Goal: Check status: Check status

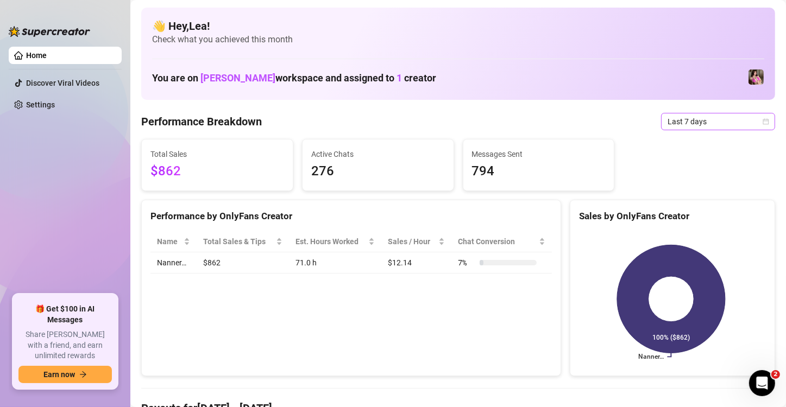
click at [762, 124] on icon "calendar" at bounding box center [765, 121] width 7 height 7
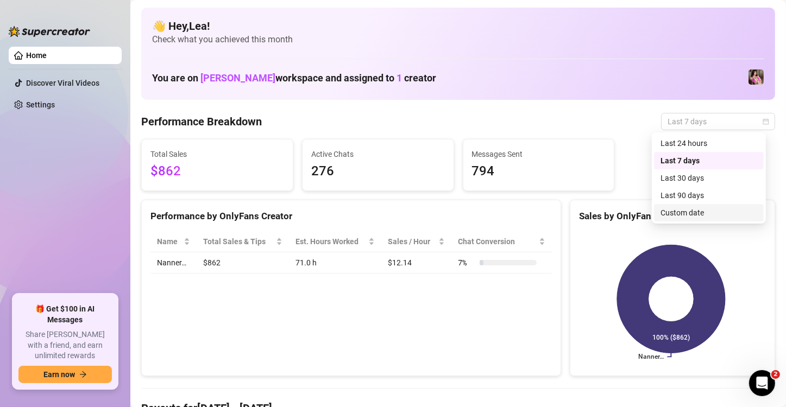
click at [719, 213] on div "Custom date" at bounding box center [708, 213] width 97 height 12
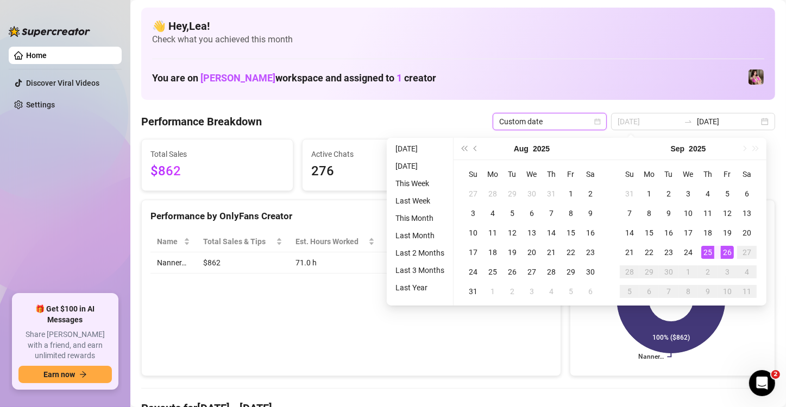
type input "[DATE]"
click at [728, 248] on div "26" at bounding box center [727, 252] width 13 height 13
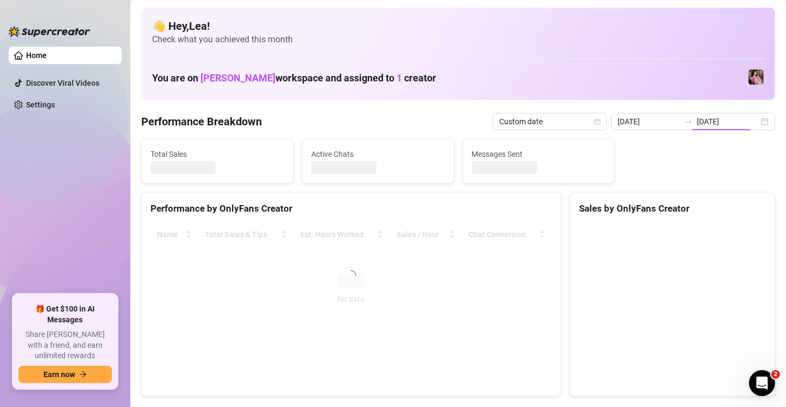
type input "[DATE]"
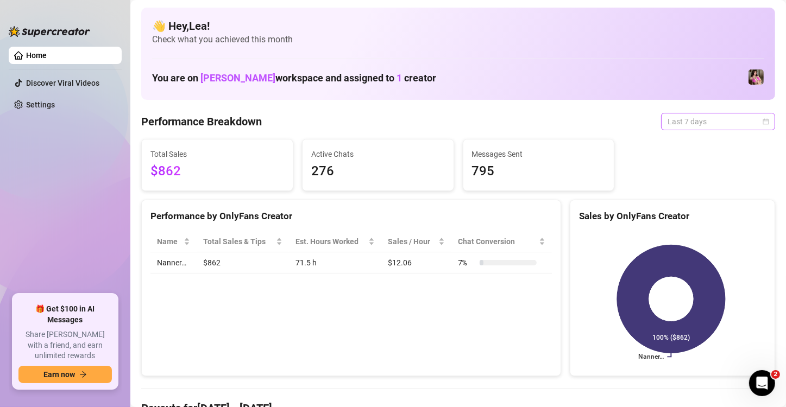
click at [755, 117] on span "Last 7 days" at bounding box center [717, 121] width 101 height 16
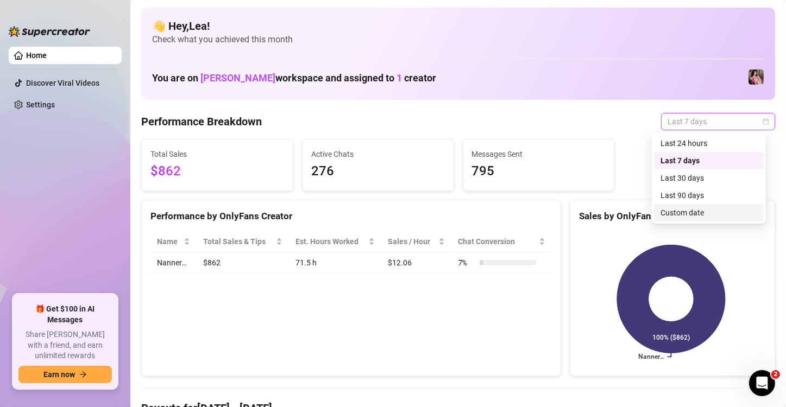
click at [686, 211] on div "Custom date" at bounding box center [708, 213] width 97 height 12
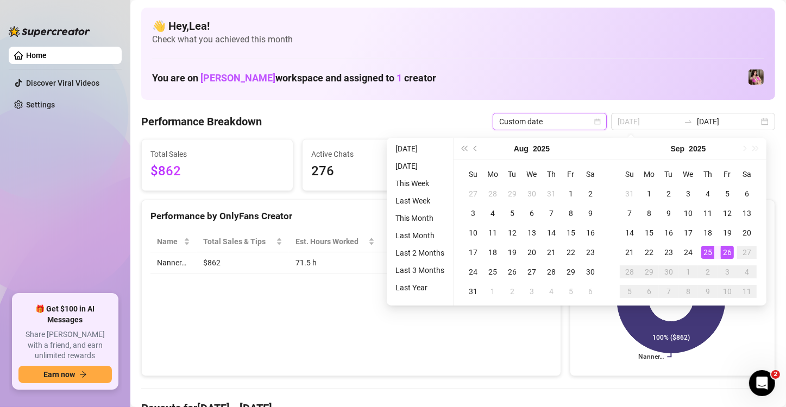
type input "[DATE]"
click at [724, 250] on div "26" at bounding box center [727, 252] width 13 height 13
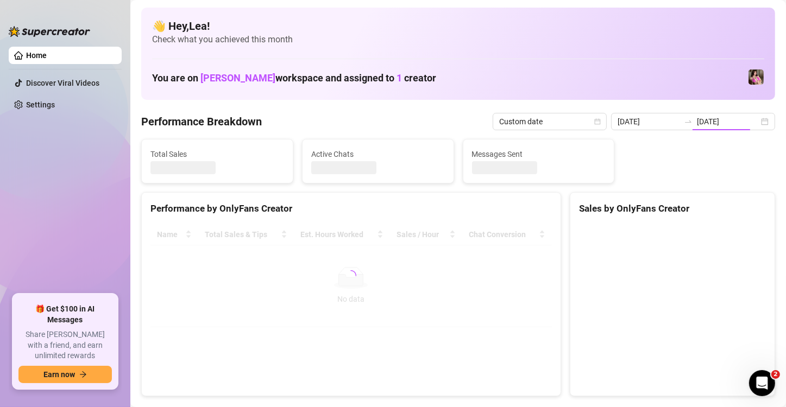
type input "[DATE]"
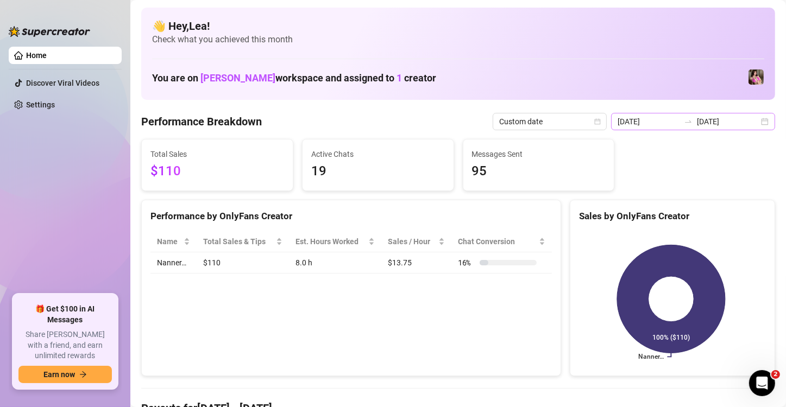
click at [759, 122] on div "2025-09-26 2025-09-26" at bounding box center [693, 121] width 164 height 17
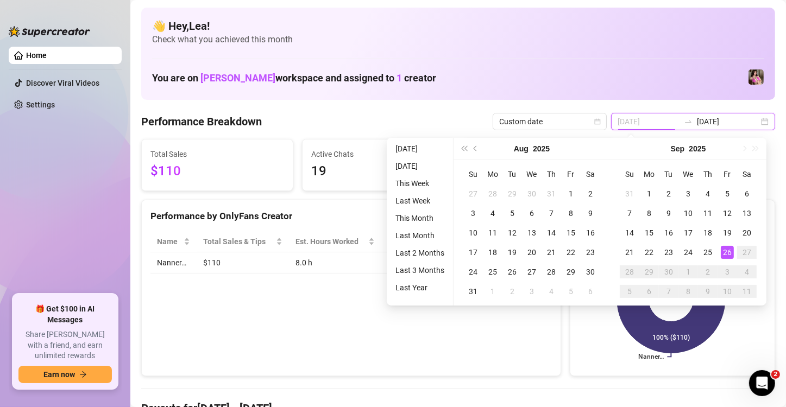
type input "[DATE]"
click at [724, 251] on div "26" at bounding box center [727, 252] width 13 height 13
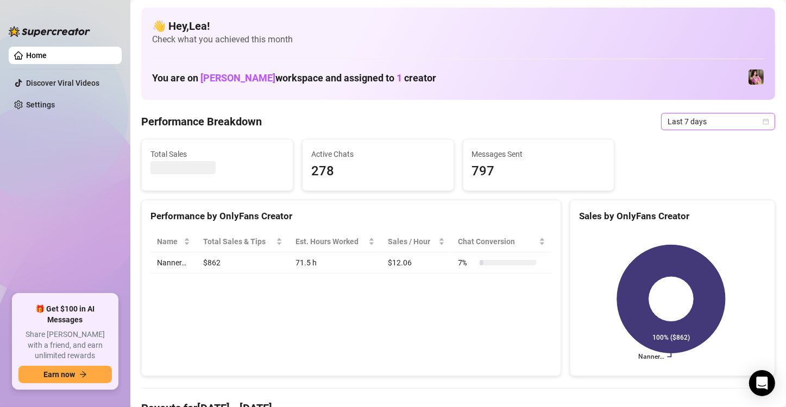
click at [746, 117] on span "Last 7 days" at bounding box center [717, 121] width 101 height 16
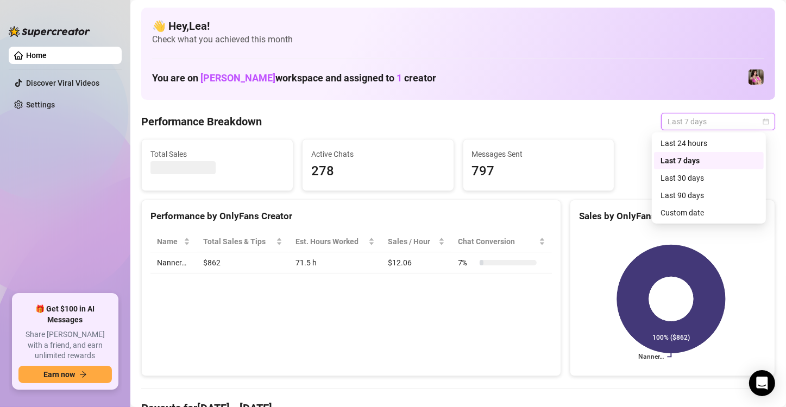
click at [763, 119] on icon "calendar" at bounding box center [766, 121] width 6 height 6
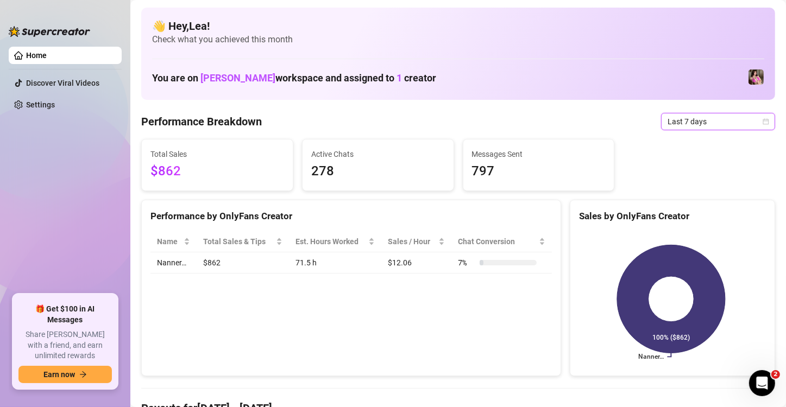
click at [751, 124] on span "Last 7 days" at bounding box center [717, 121] width 101 height 16
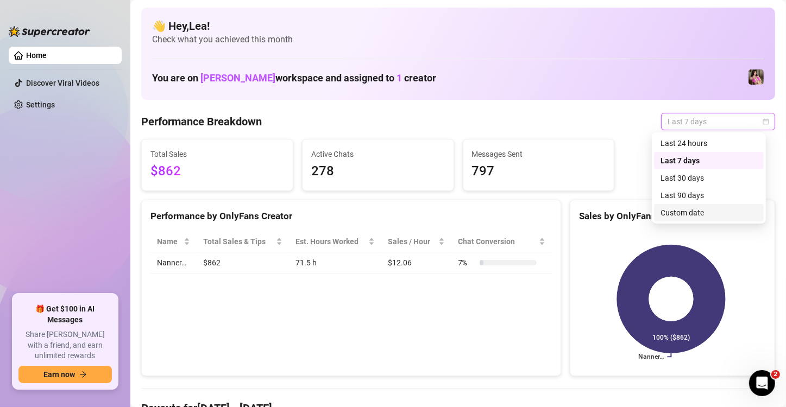
click at [700, 213] on div "Custom date" at bounding box center [708, 213] width 97 height 12
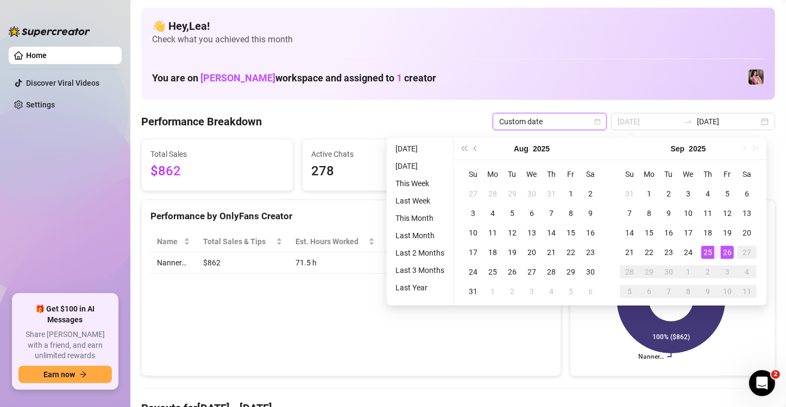
type input "[DATE]"
click at [724, 251] on div "26" at bounding box center [727, 252] width 13 height 13
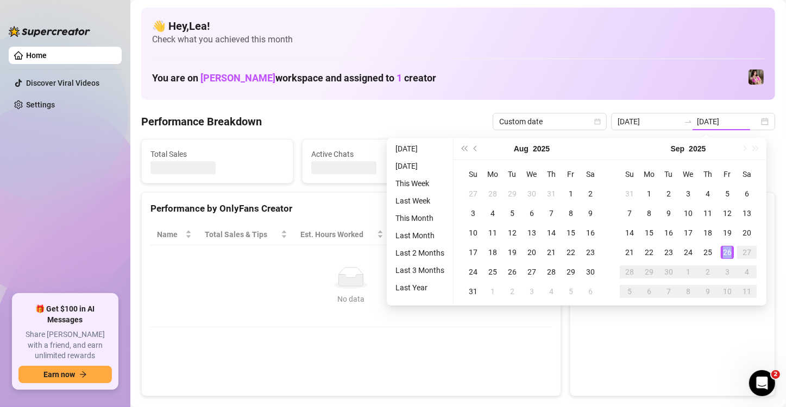
type input "[DATE]"
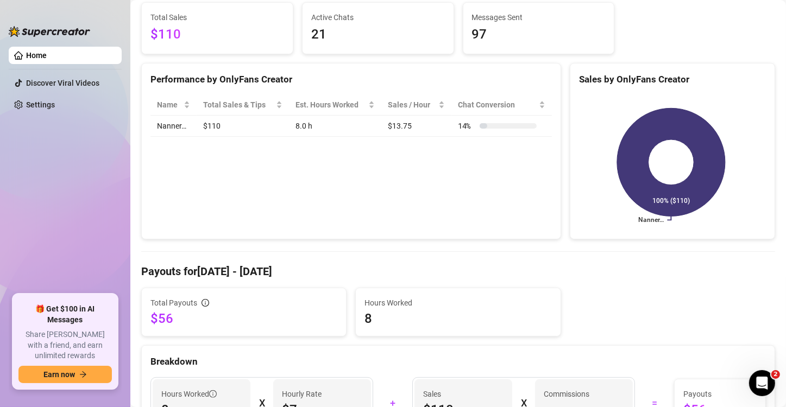
scroll to position [144, 0]
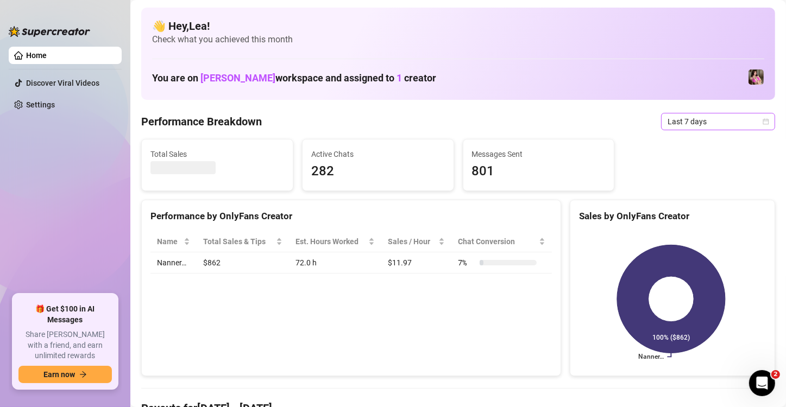
click at [763, 121] on icon "calendar" at bounding box center [766, 121] width 6 height 6
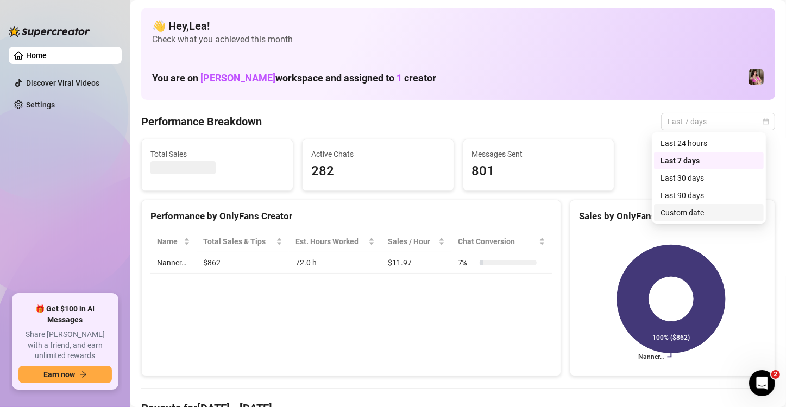
click at [723, 212] on div "Custom date" at bounding box center [708, 213] width 97 height 12
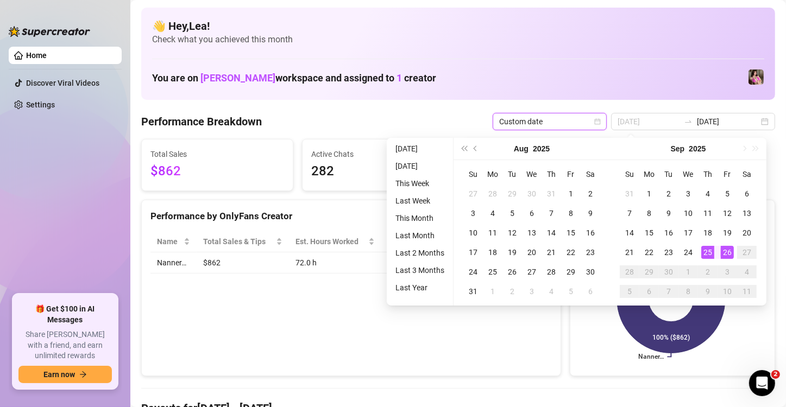
type input "[DATE]"
click at [721, 248] on div "26" at bounding box center [727, 252] width 13 height 13
type input "[DATE]"
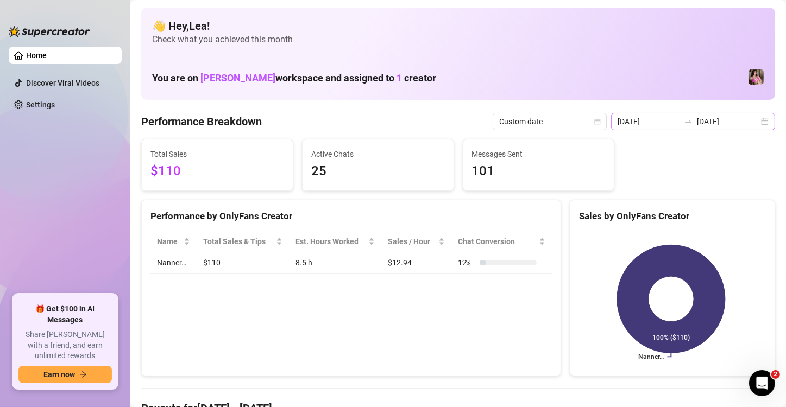
click at [754, 122] on div "2025-09-26 2025-09-26" at bounding box center [693, 121] width 164 height 17
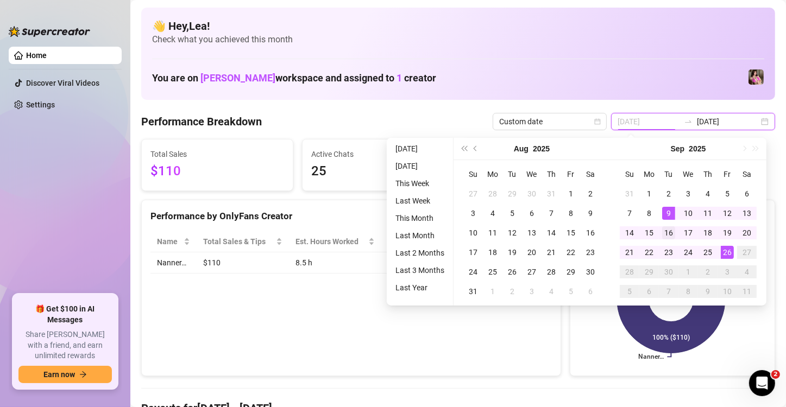
type input "2025-09-16"
click at [669, 231] on div "16" at bounding box center [668, 232] width 13 height 13
type input "[DATE]"
click at [725, 255] on div "26" at bounding box center [727, 252] width 13 height 13
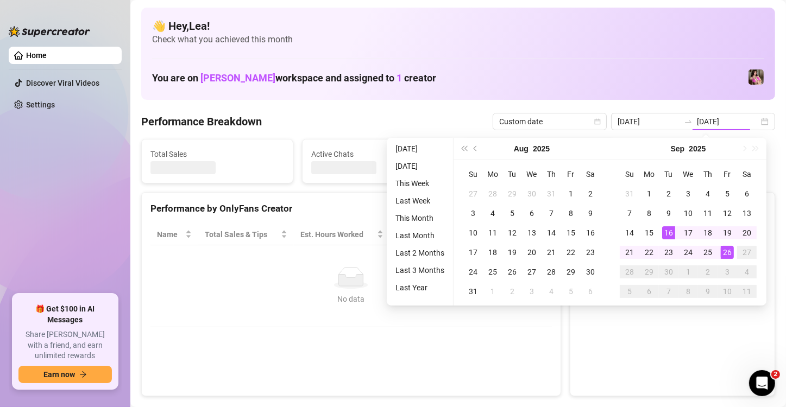
type input "2025-09-16"
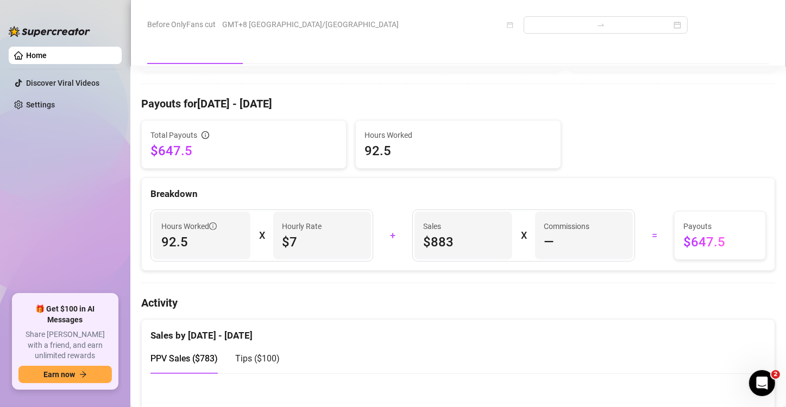
scroll to position [326, 0]
